Goal: Contribute content: Add original content to the website for others to see

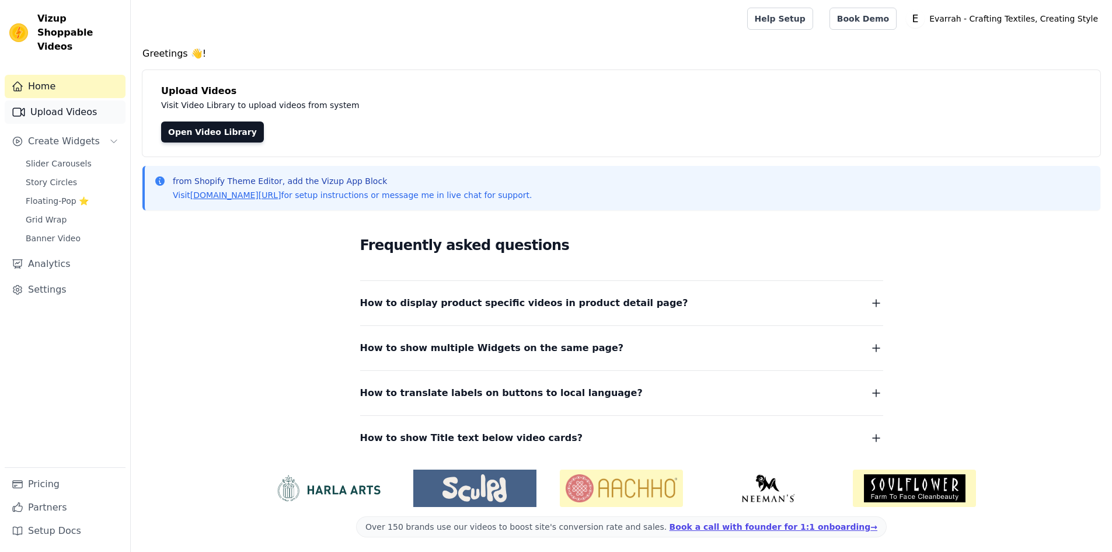
click at [93, 100] on link "Upload Videos" at bounding box center [65, 111] width 121 height 23
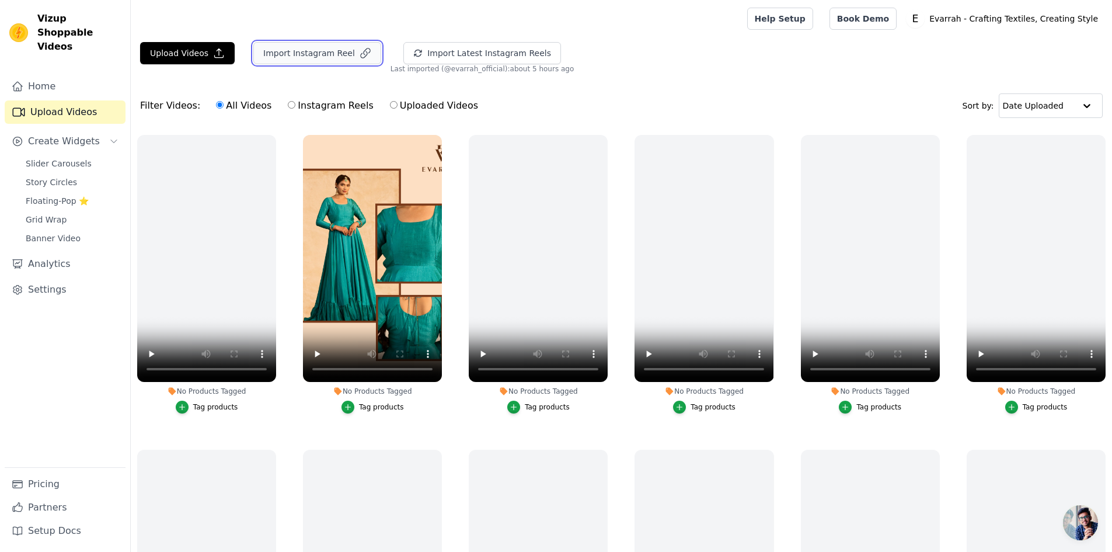
click at [325, 54] on button "Import Instagram Reel" at bounding box center [317, 53] width 128 height 22
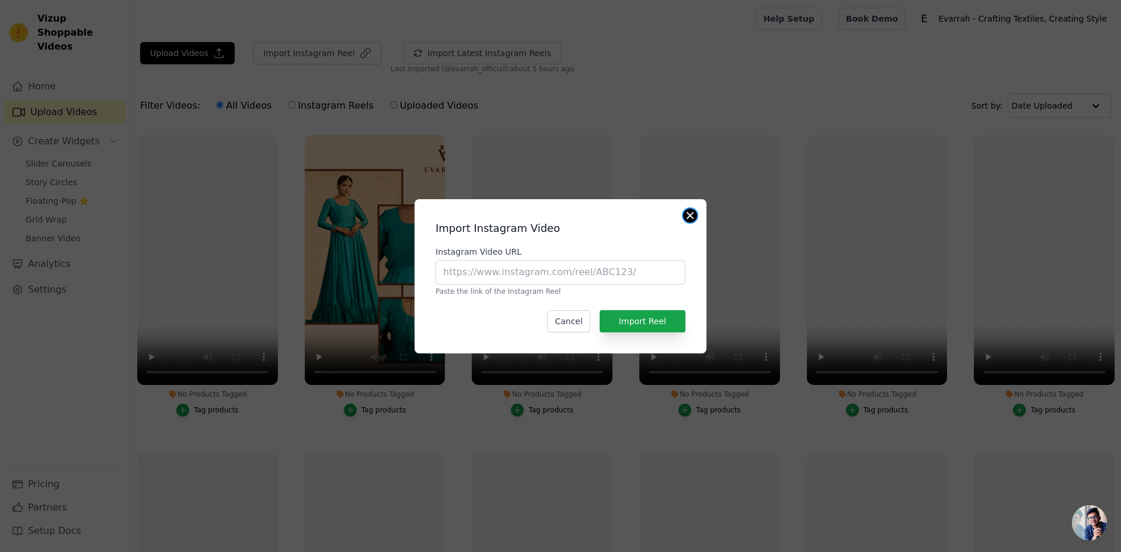
click at [686, 214] on button "Close modal" at bounding box center [690, 215] width 14 height 14
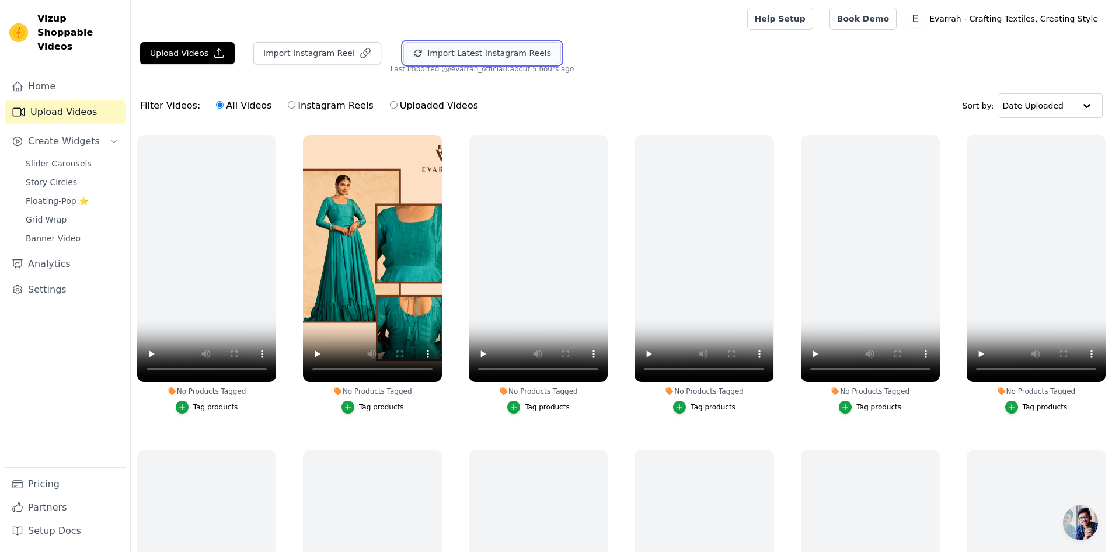
click at [408, 56] on button "Import Latest Instagram Reels" at bounding box center [482, 53] width 158 height 22
click at [430, 62] on button "Import Latest Instagram Reels" at bounding box center [482, 53] width 158 height 22
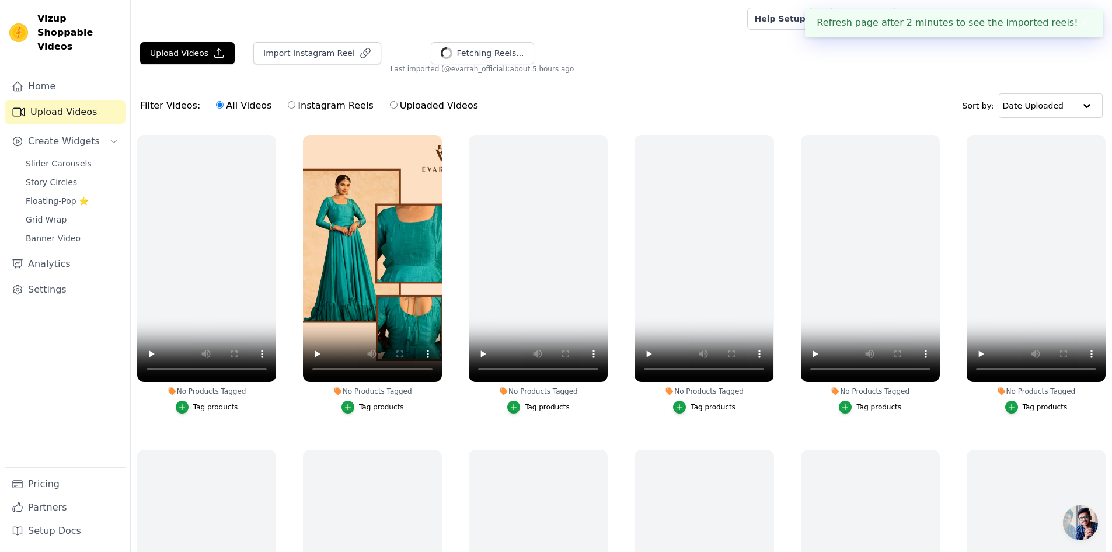
click at [1081, 19] on button "✖" at bounding box center [1084, 23] width 13 height 14
